Goal: Find specific page/section: Find specific page/section

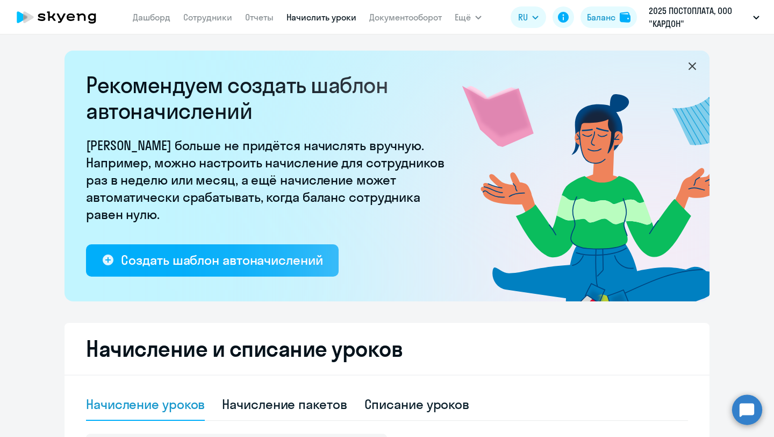
select select "10"
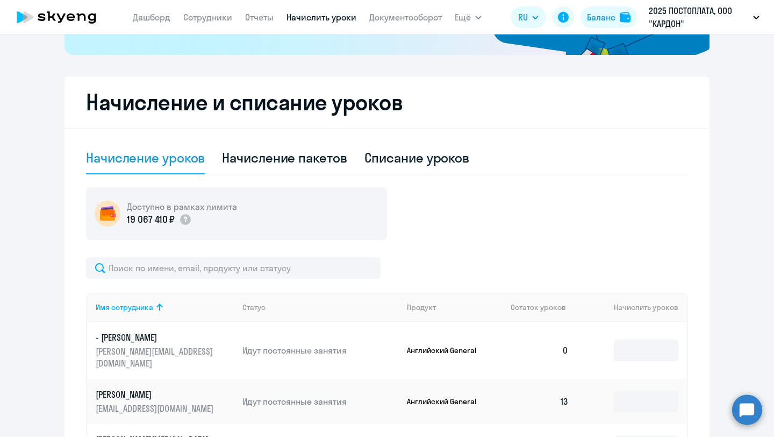
scroll to position [265, 0]
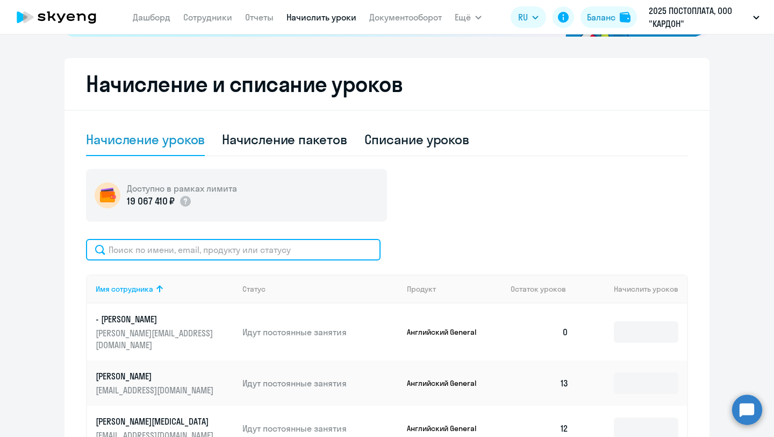
click at [264, 255] on input "text" at bounding box center [233, 250] width 295 height 22
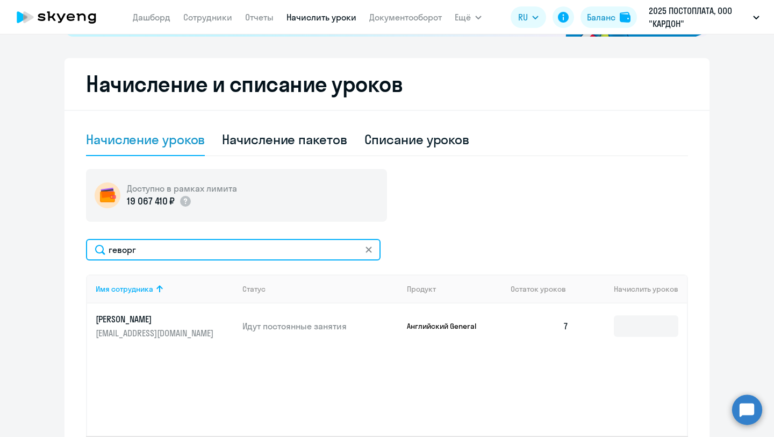
type input "геворг"
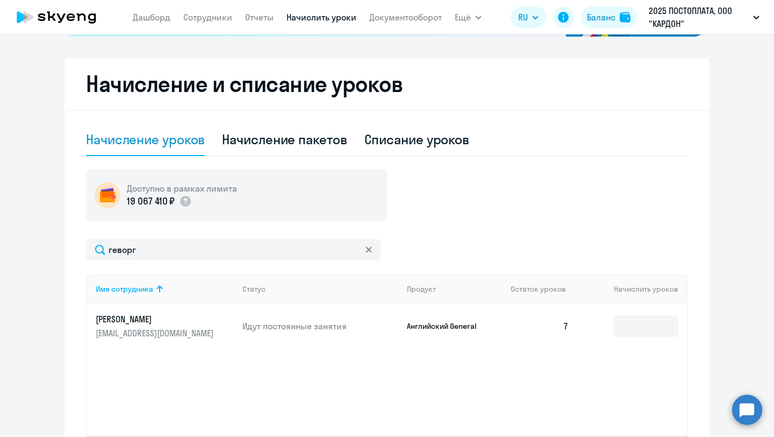
click at [219, 326] on link "[PERSON_NAME] [EMAIL_ADDRESS][DOMAIN_NAME]" at bounding box center [165, 326] width 138 height 26
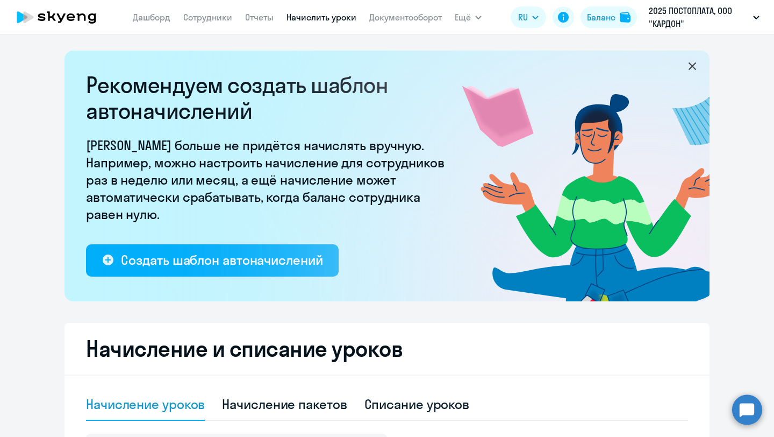
select select "english"
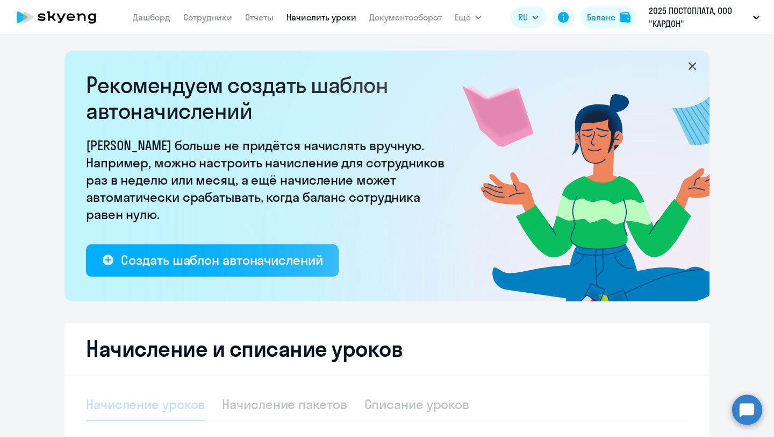
select select "10"
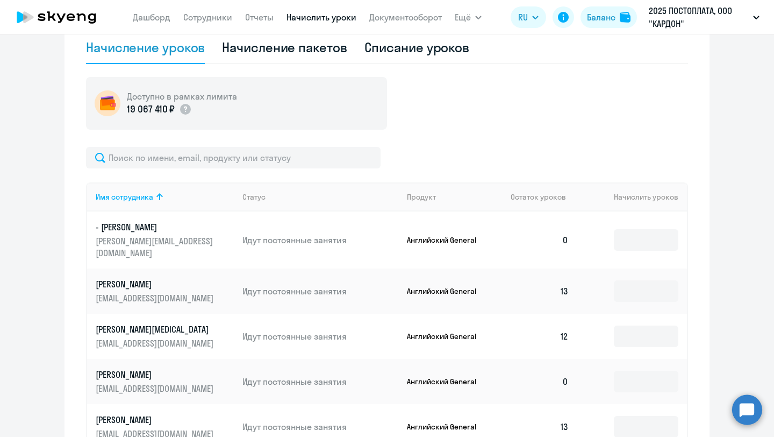
scroll to position [358, 0]
